Goal: Find specific page/section: Find specific page/section

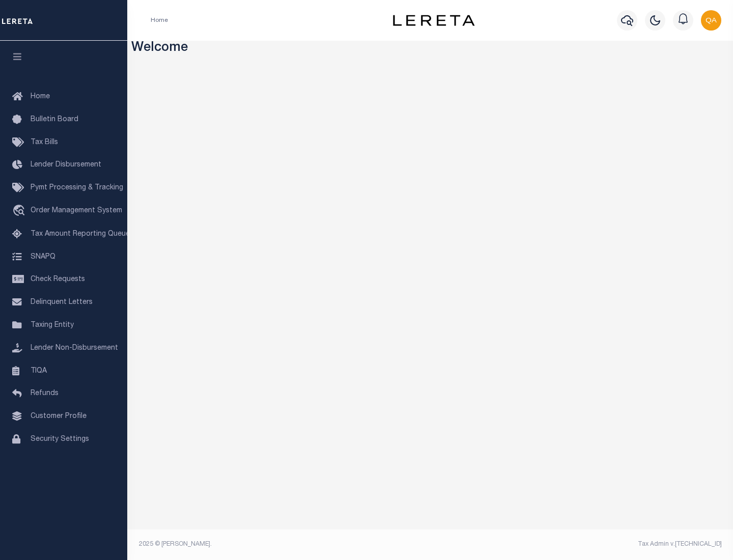
click at [64, 280] on span "Check Requests" at bounding box center [58, 279] width 54 height 7
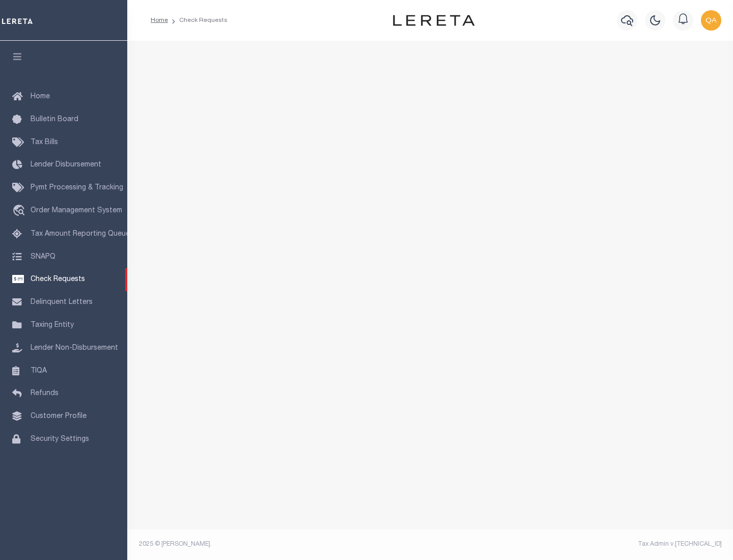
select select "50"
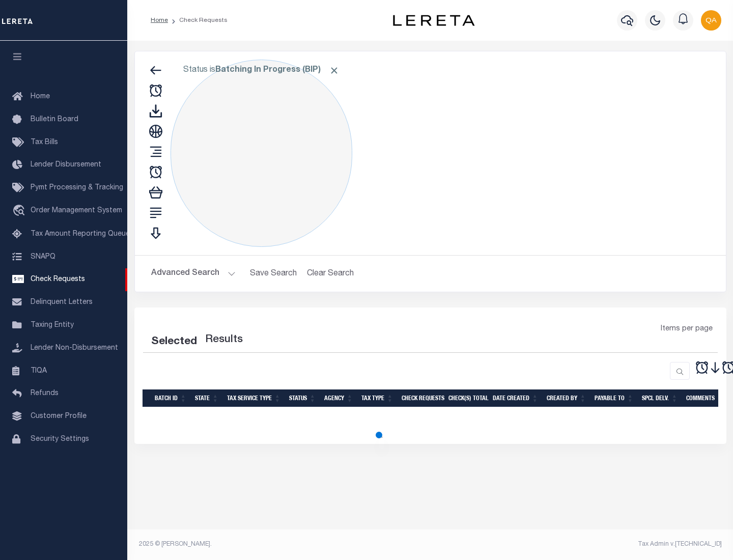
select select "50"
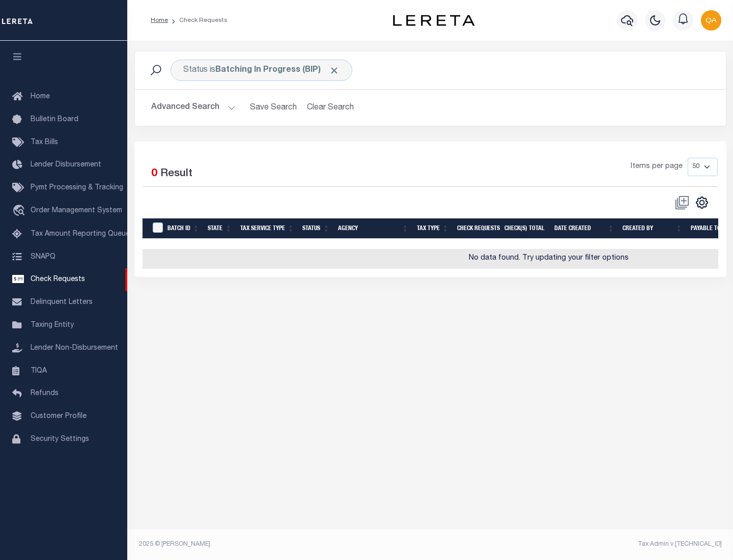
click at [335, 70] on span "Click to Remove" at bounding box center [334, 70] width 11 height 11
